Goal: Information Seeking & Learning: Learn about a topic

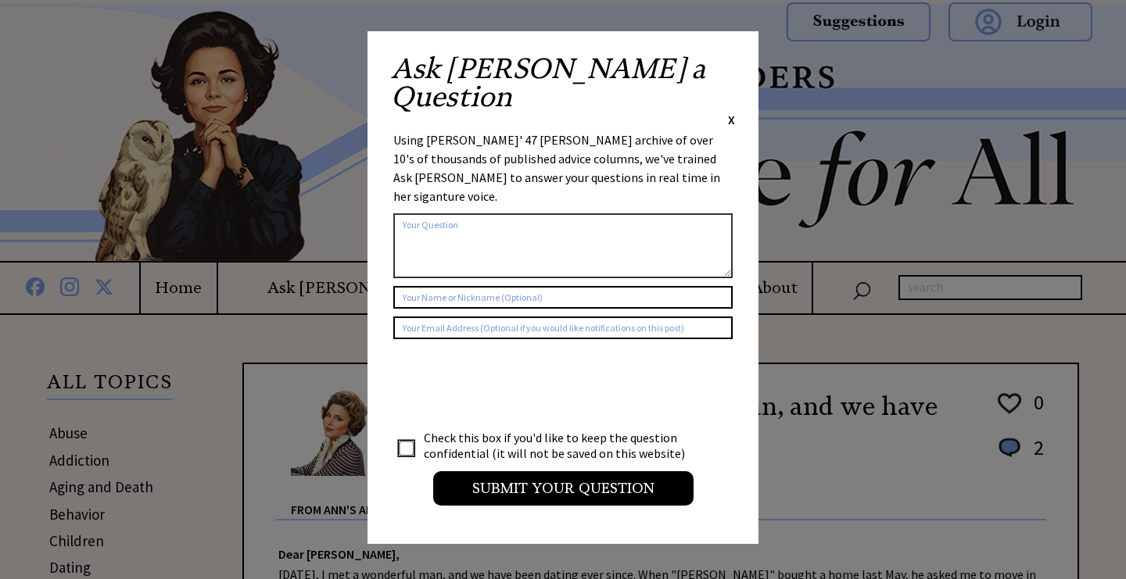
click at [734, 112] on span "X" at bounding box center [731, 120] width 7 height 16
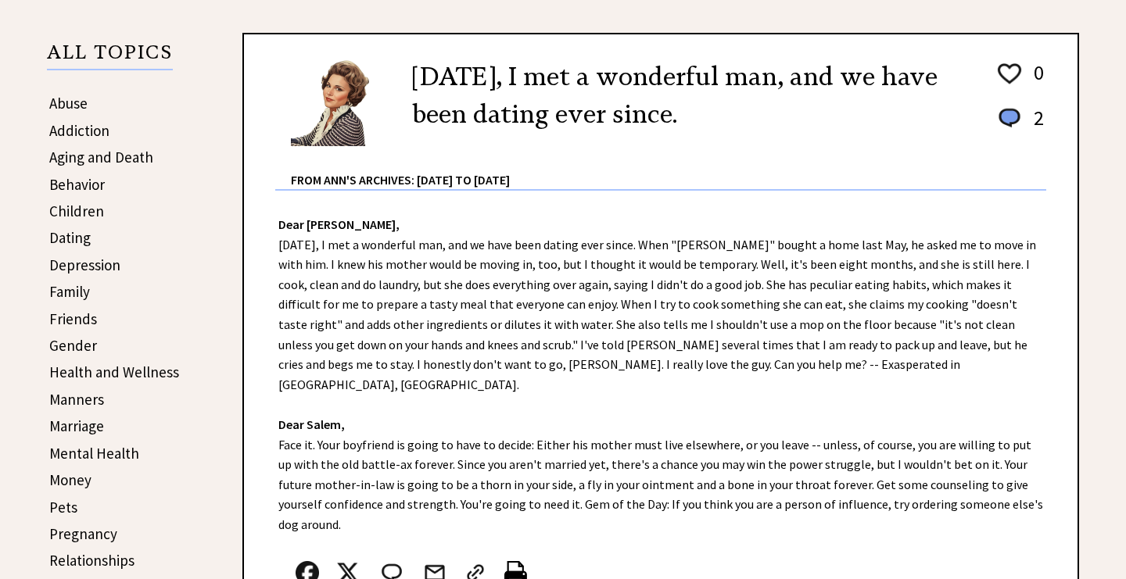
scroll to position [364, 0]
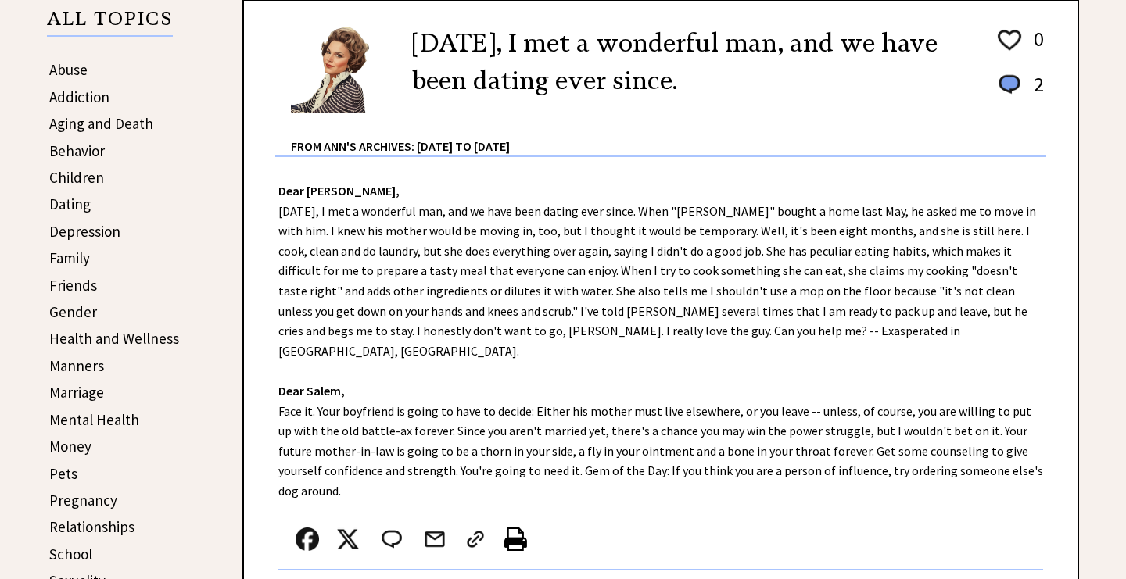
click at [77, 388] on link "Marriage" at bounding box center [76, 392] width 55 height 19
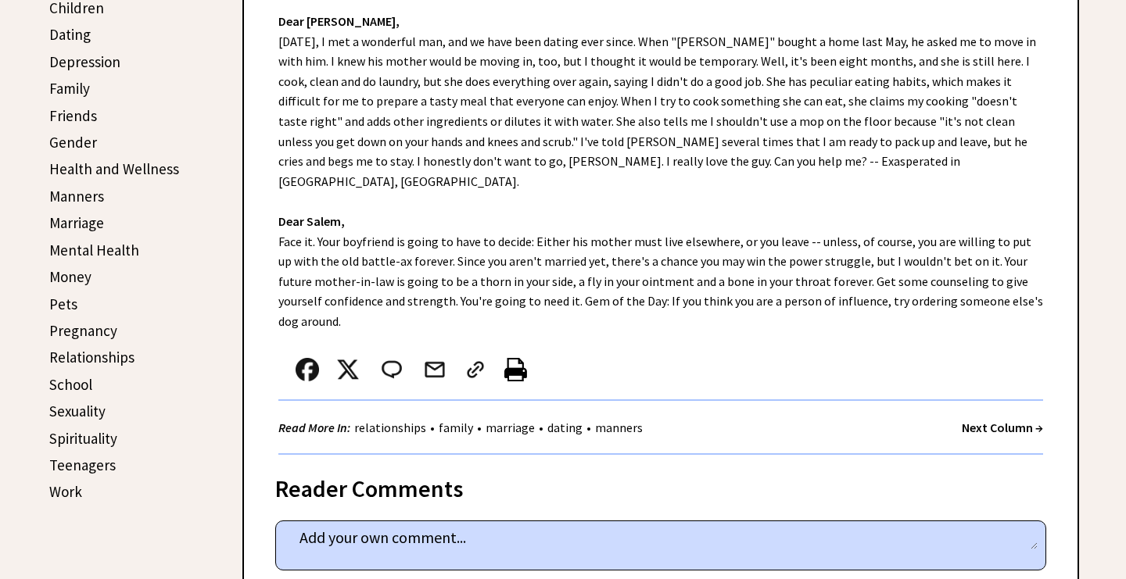
scroll to position [308, 0]
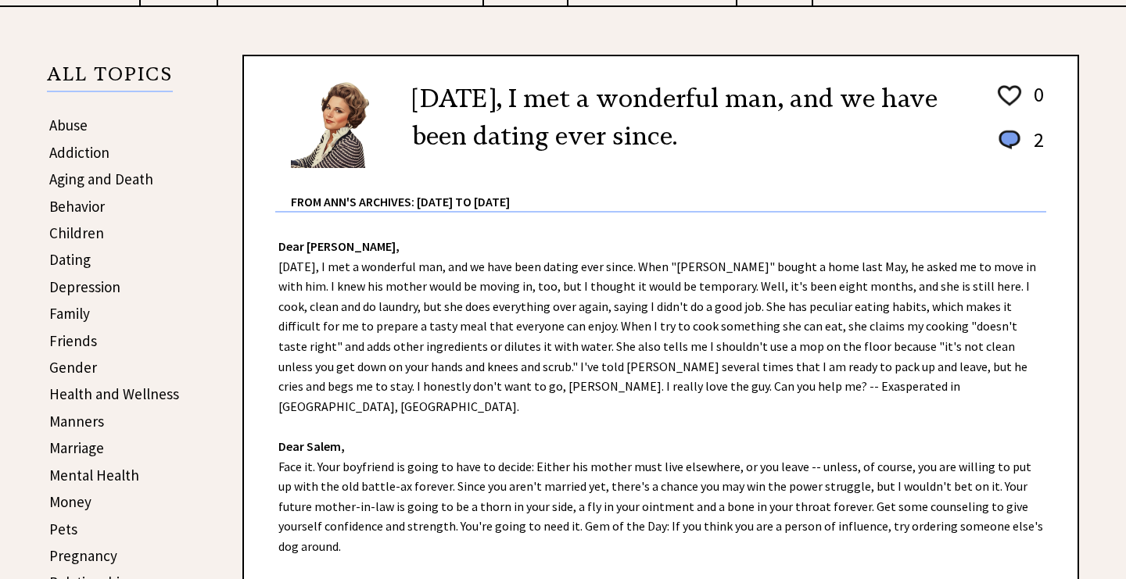
click at [88, 202] on link "Behavior" at bounding box center [77, 206] width 56 height 19
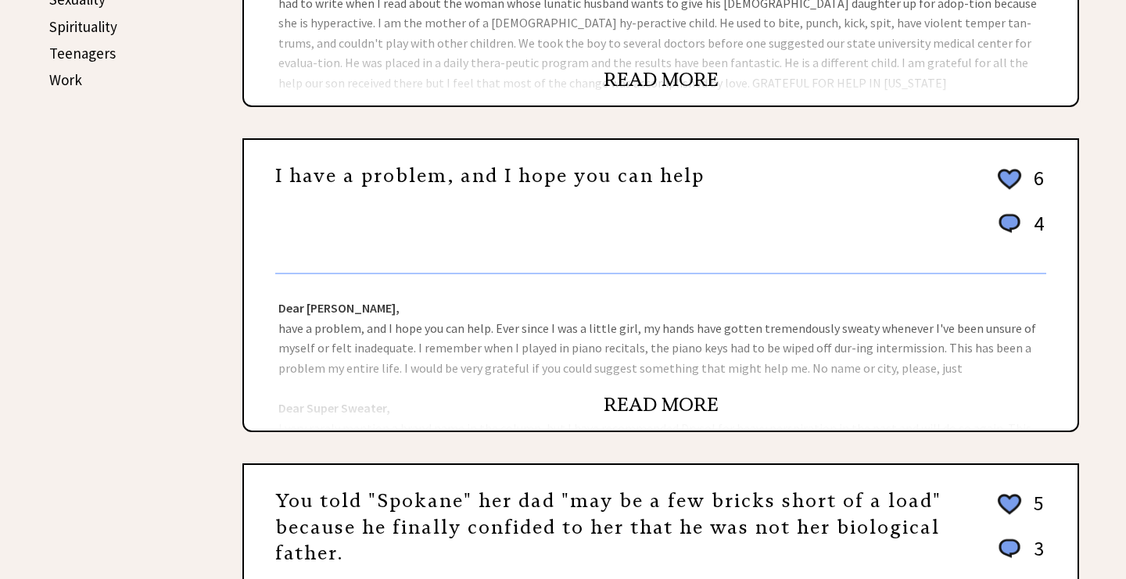
scroll to position [955, 0]
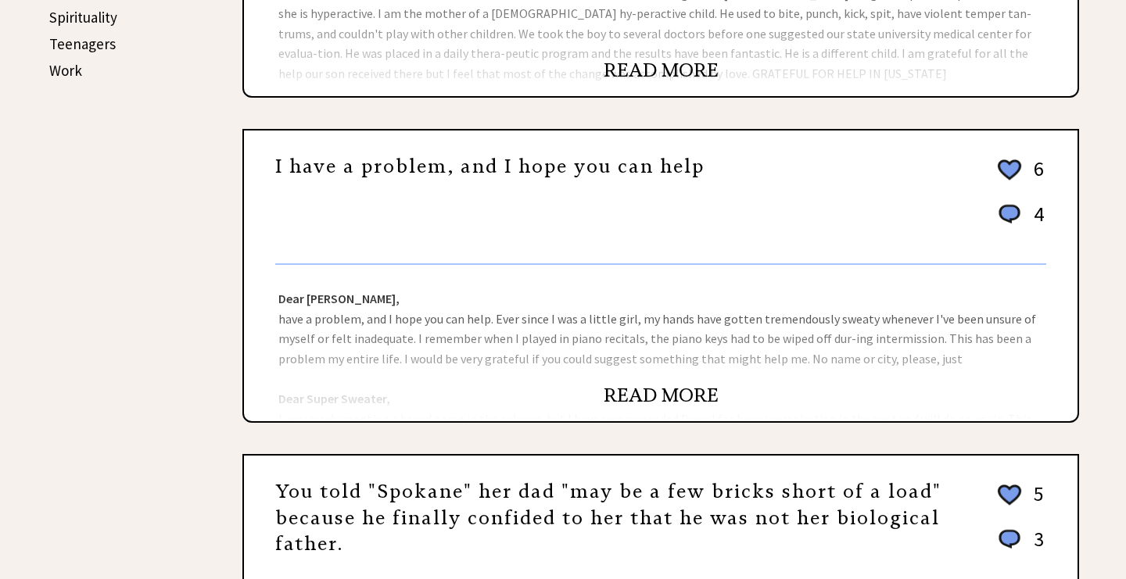
click at [655, 391] on link "READ MORE" at bounding box center [661, 395] width 115 height 23
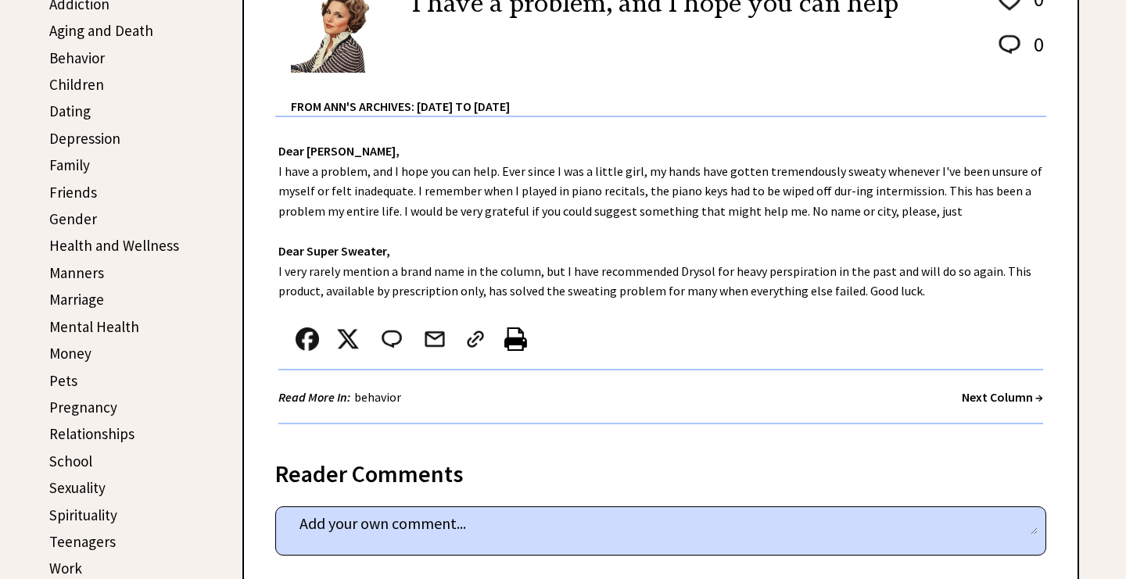
scroll to position [458, 0]
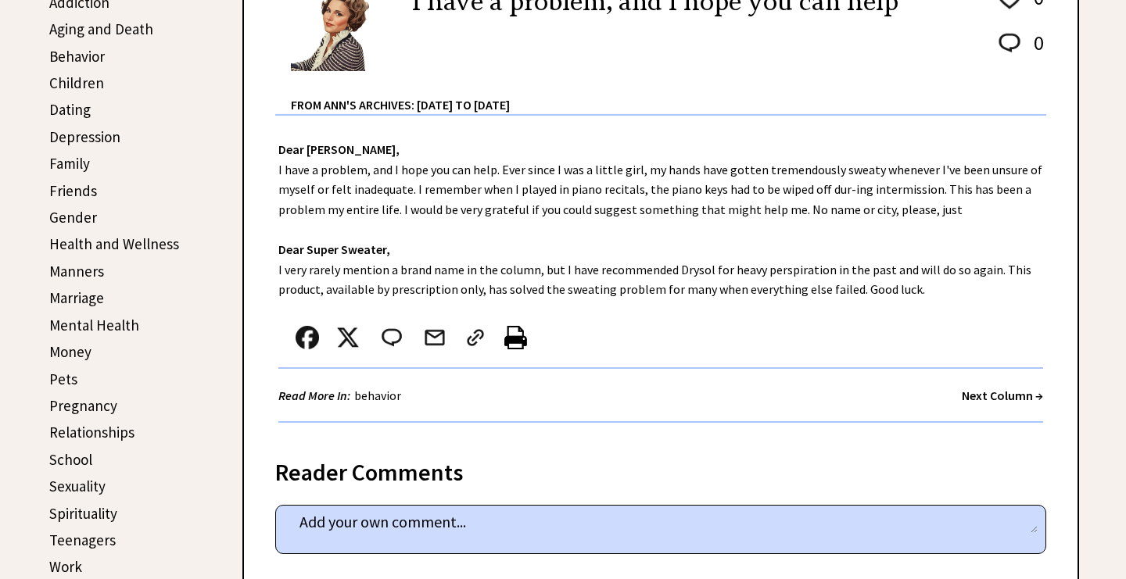
click at [73, 346] on link "Money" at bounding box center [70, 351] width 42 height 19
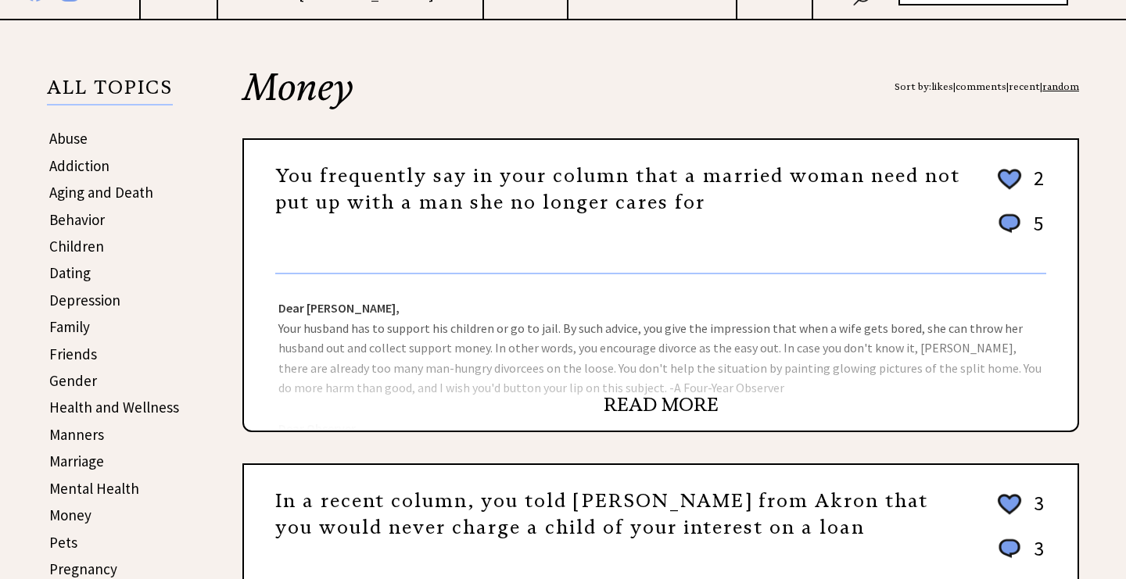
scroll to position [298, 0]
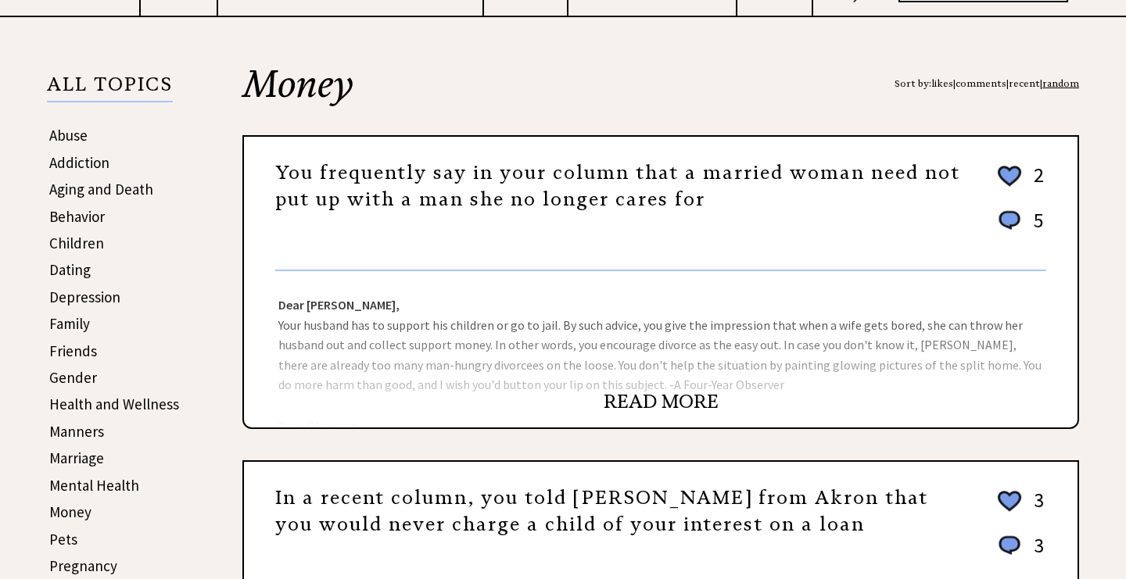
click at [649, 407] on link "READ MORE" at bounding box center [661, 401] width 115 height 23
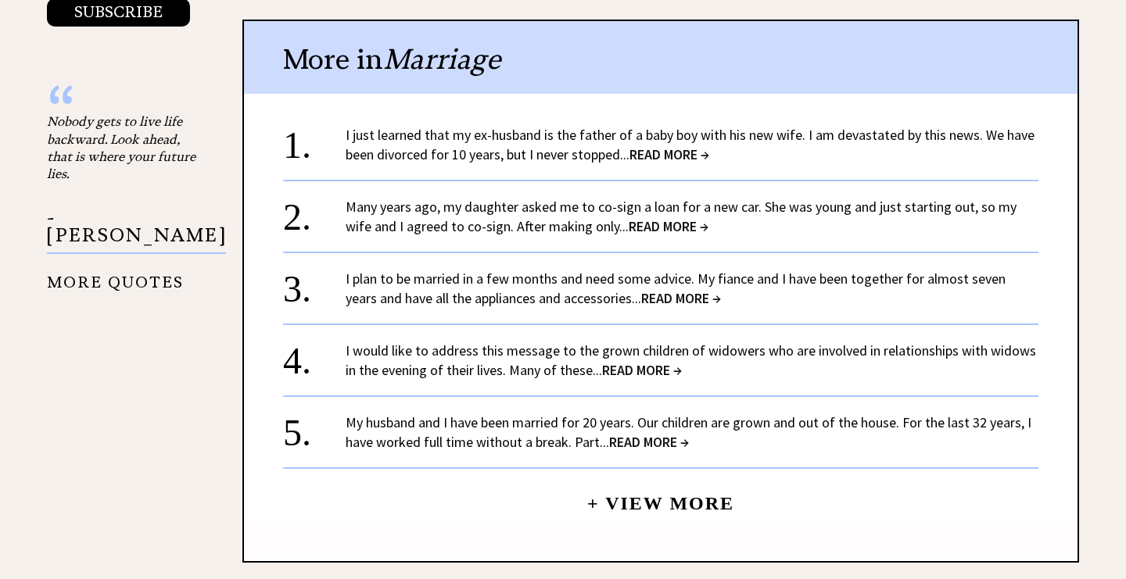
scroll to position [1872, 0]
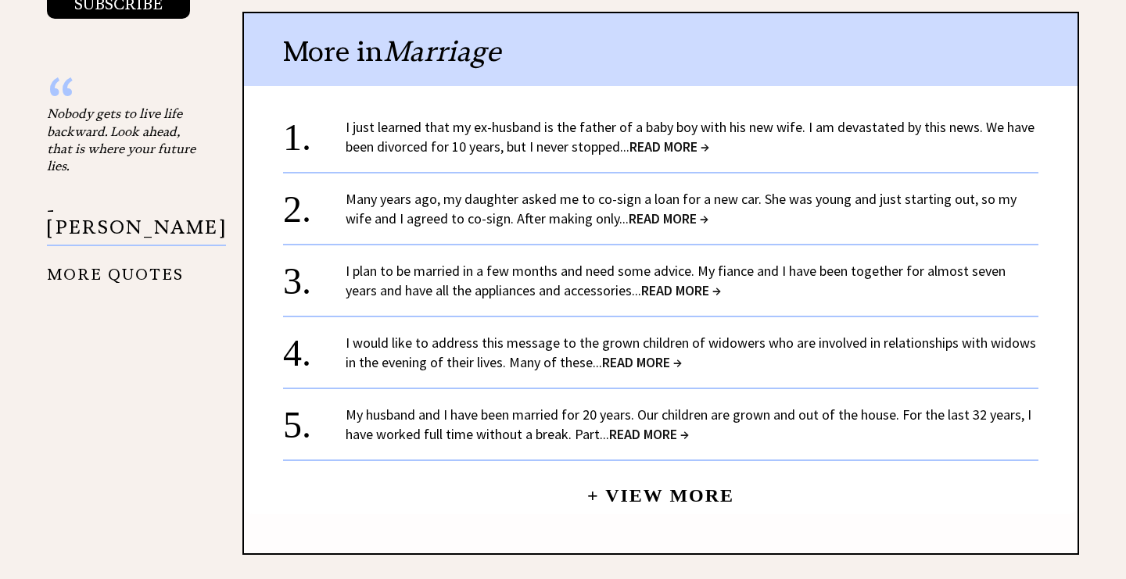
click at [662, 138] on span "READ MORE →" at bounding box center [669, 147] width 80 height 18
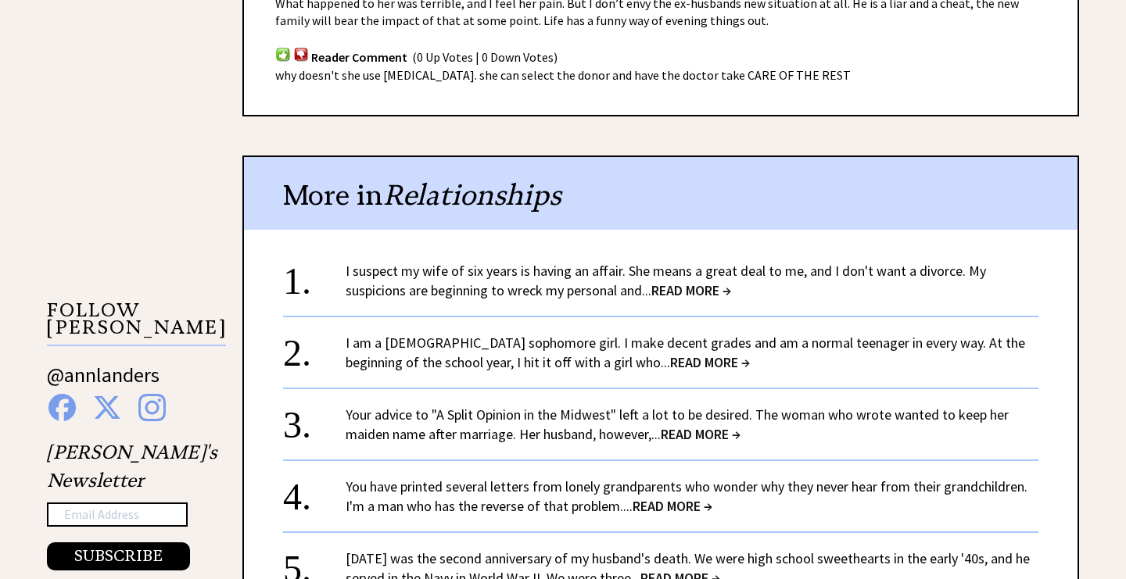
scroll to position [1374, 0]
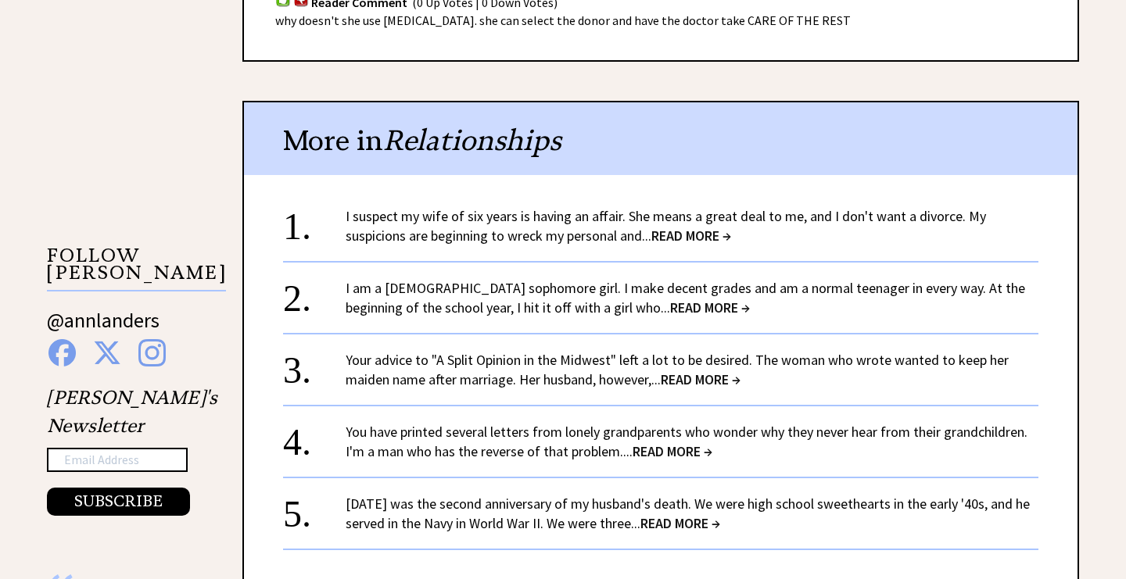
click at [693, 227] on span "READ MORE →" at bounding box center [691, 236] width 80 height 18
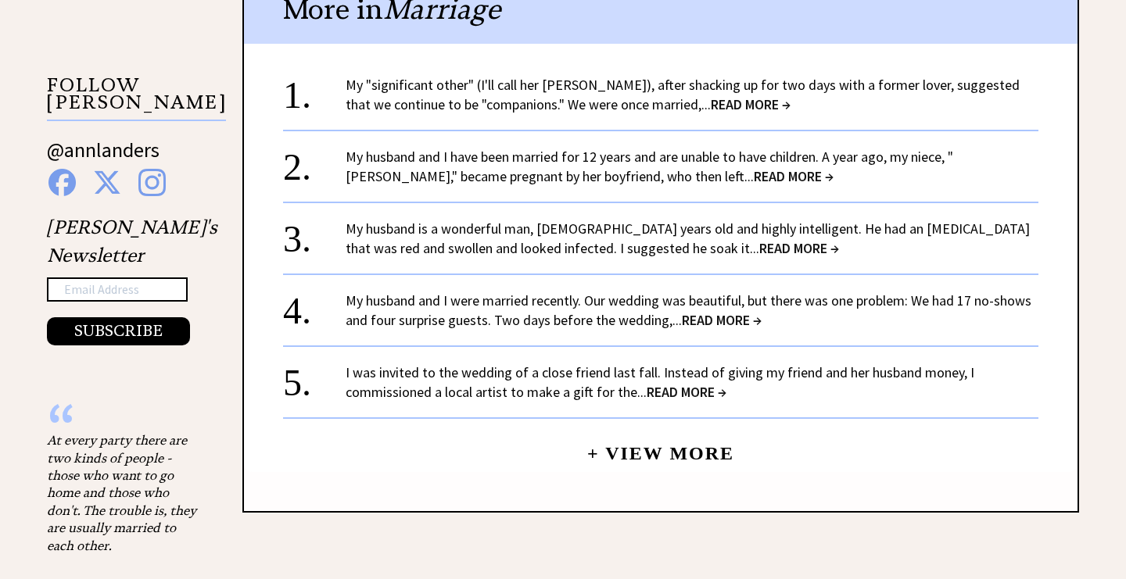
scroll to position [1546, 0]
click at [759, 238] on span "READ MORE →" at bounding box center [799, 247] width 80 height 18
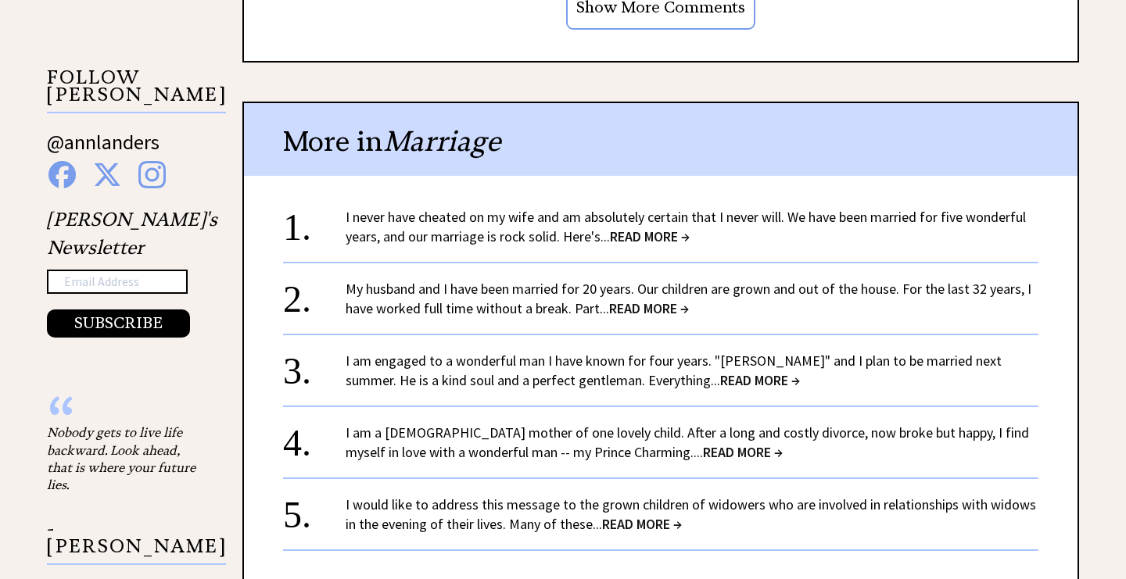
scroll to position [1580, 0]
